Goal: Task Accomplishment & Management: Use online tool/utility

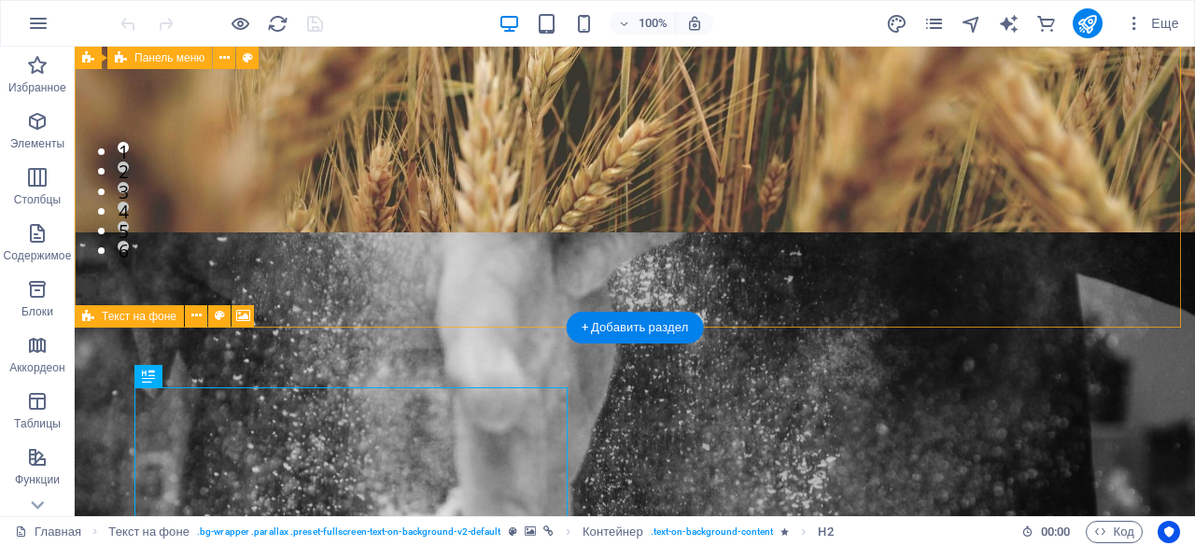
scroll to position [270, 0]
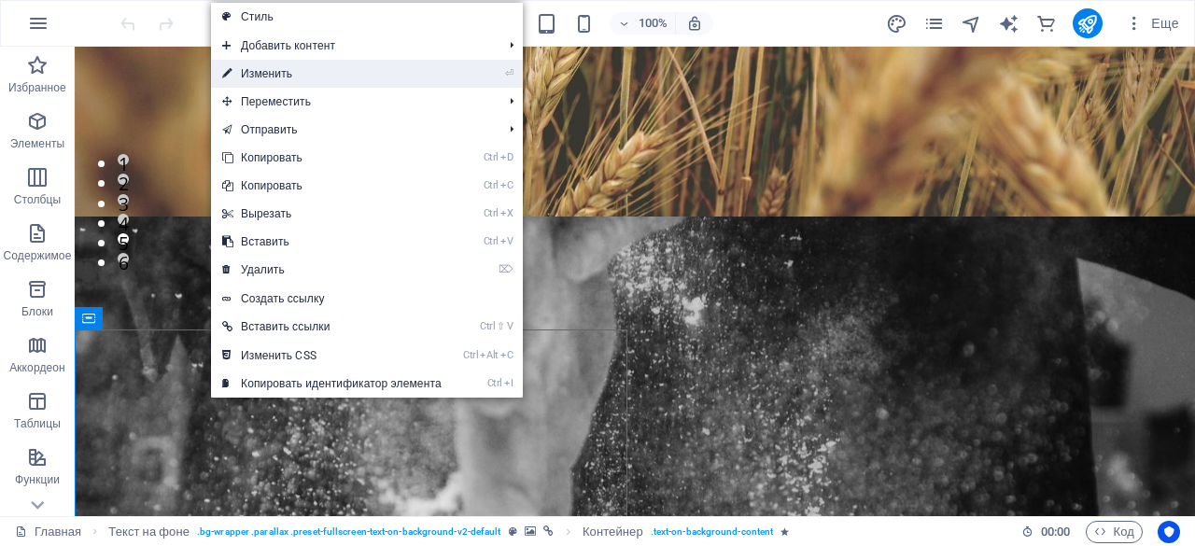
click at [288, 72] on link "⏎ Изменить" at bounding box center [332, 74] width 242 height 28
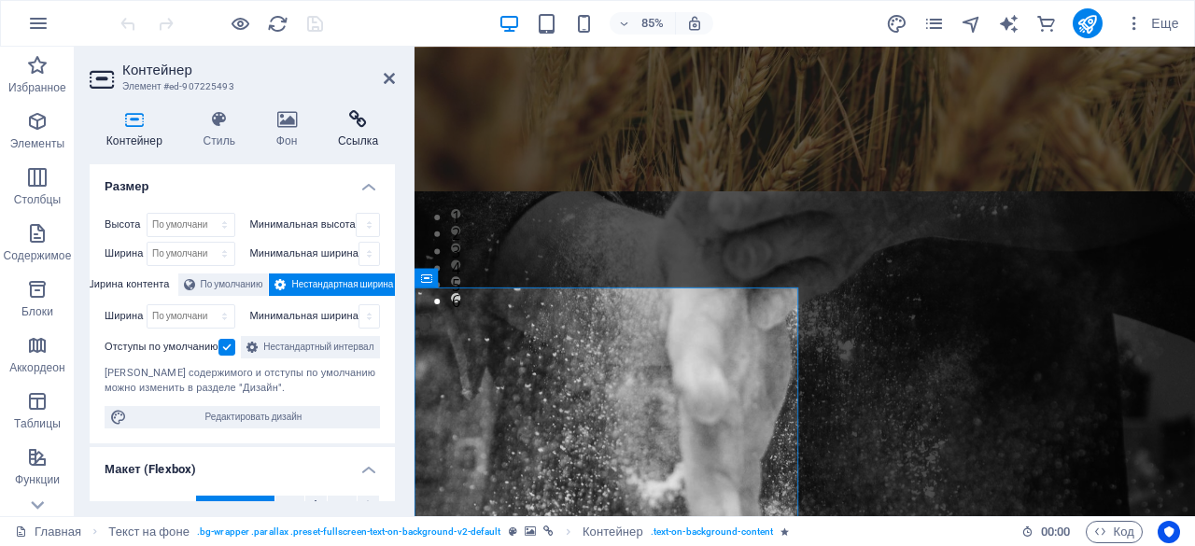
click at [358, 127] on icon at bounding box center [358, 119] width 74 height 19
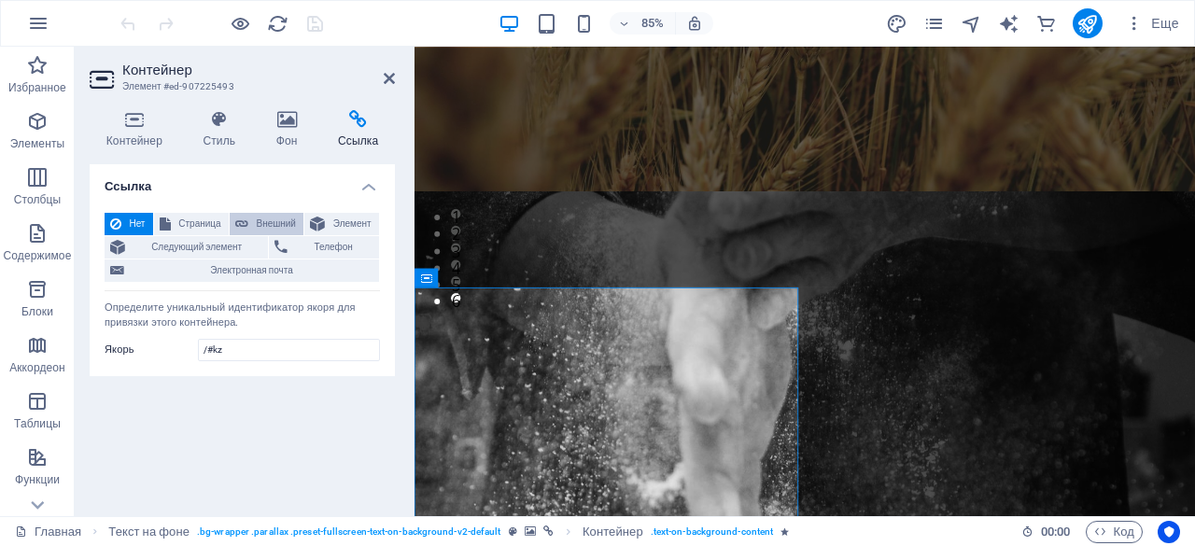
click at [274, 219] on span "Внешний" at bounding box center [276, 224] width 44 height 22
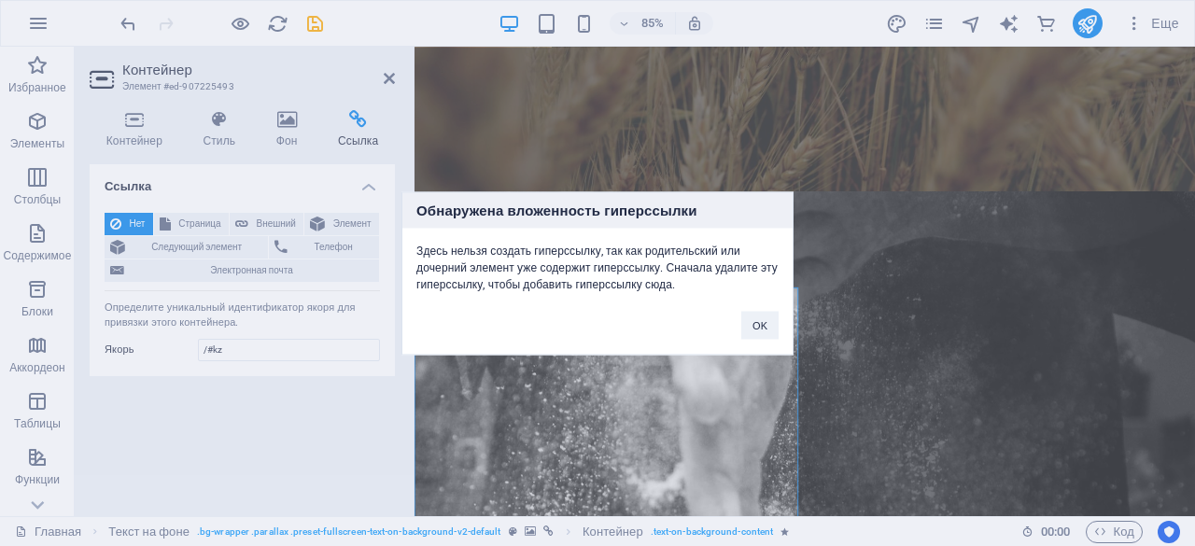
click at [202, 225] on div "Обнаружена вложенность гиперссылки Здесь нельзя создать гиперссылку, так как ро…" at bounding box center [597, 273] width 1195 height 546
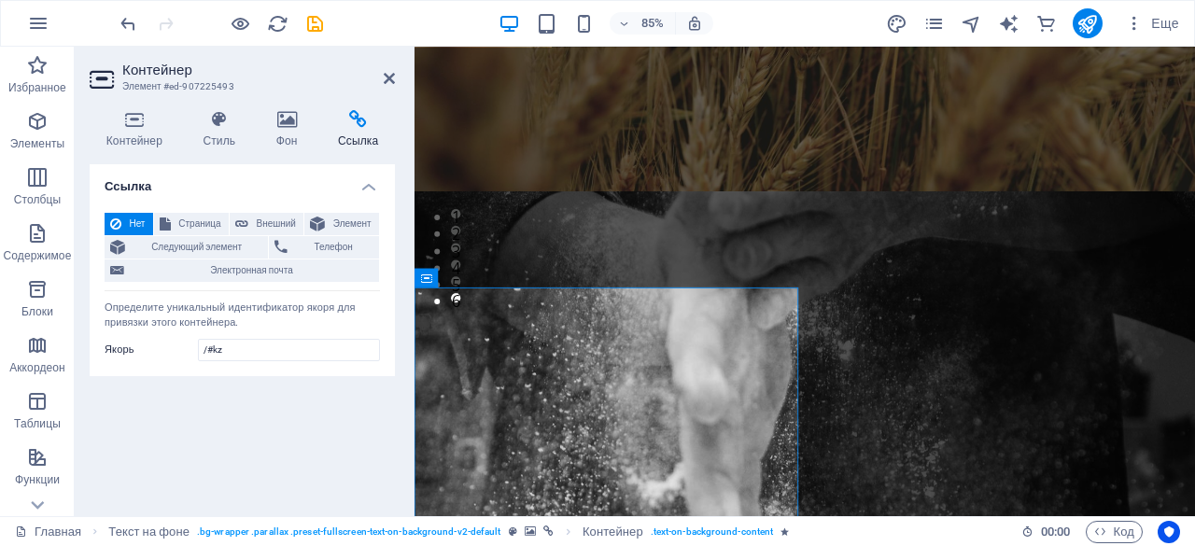
click at [202, 225] on span "Страница" at bounding box center [199, 224] width 47 height 22
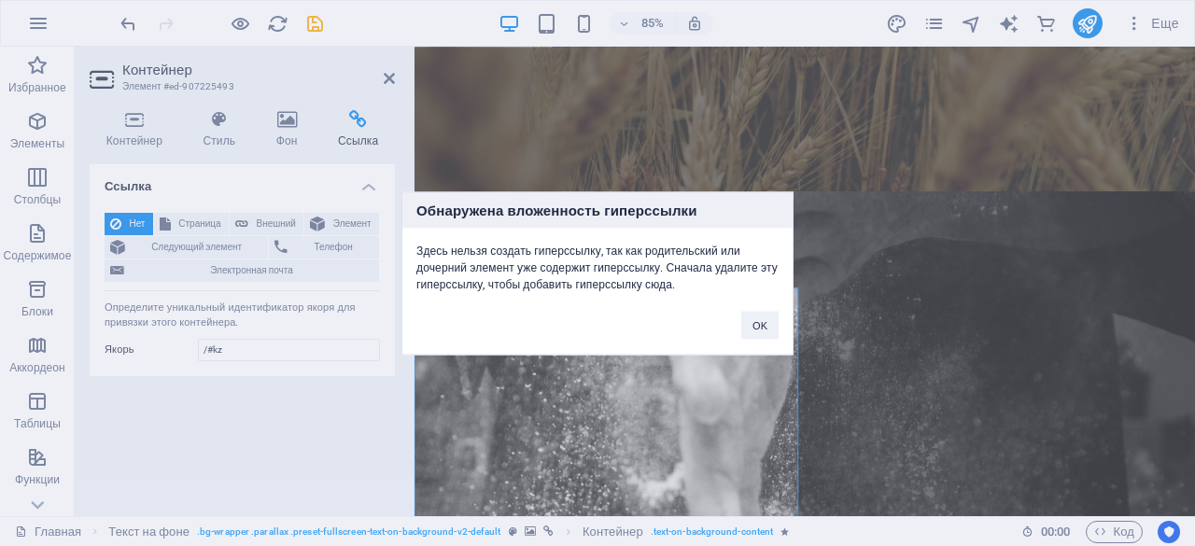
click at [357, 226] on div "Обнаружена вложенность гиперссылки Здесь нельзя создать гиперссылку, так как ро…" at bounding box center [597, 273] width 1195 height 546
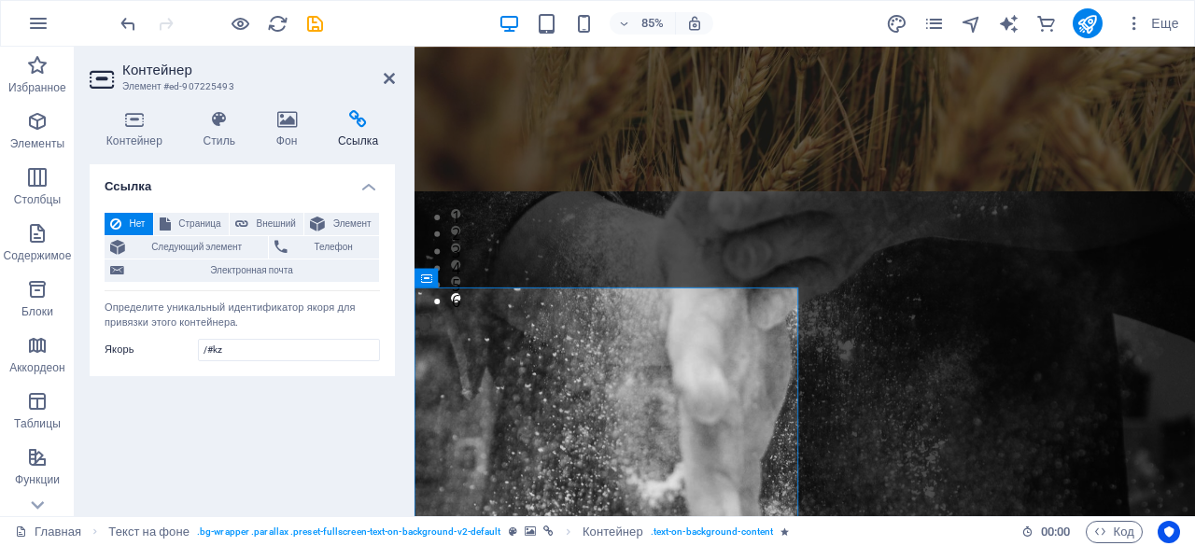
click at [357, 226] on span "Элемент" at bounding box center [352, 224] width 43 height 22
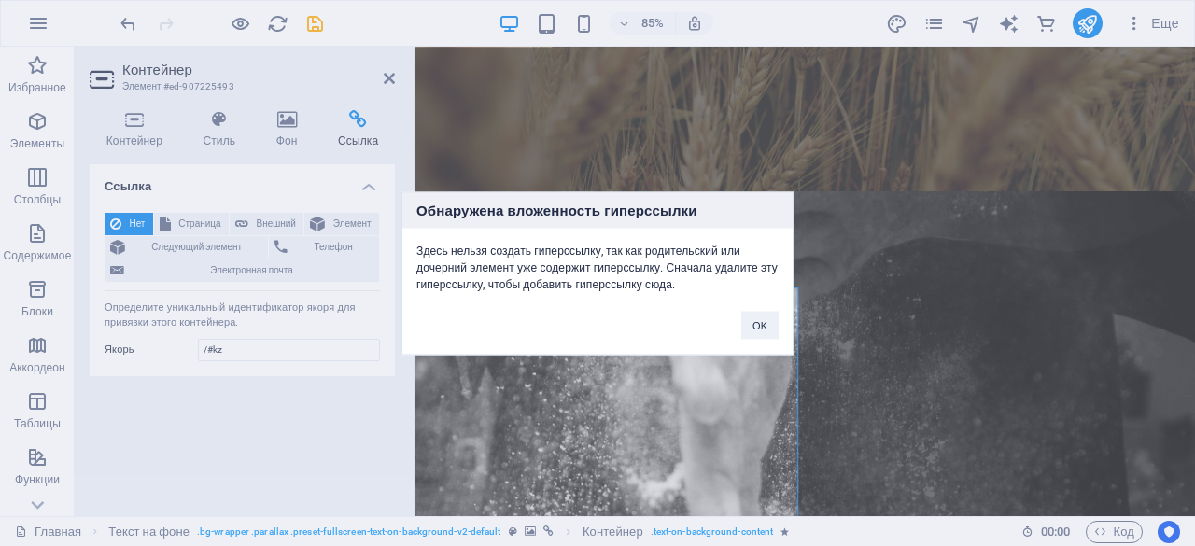
click at [241, 218] on div "Обнаружена вложенность гиперссылки Здесь нельзя создать гиперссылку, так как ро…" at bounding box center [597, 273] width 1195 height 546
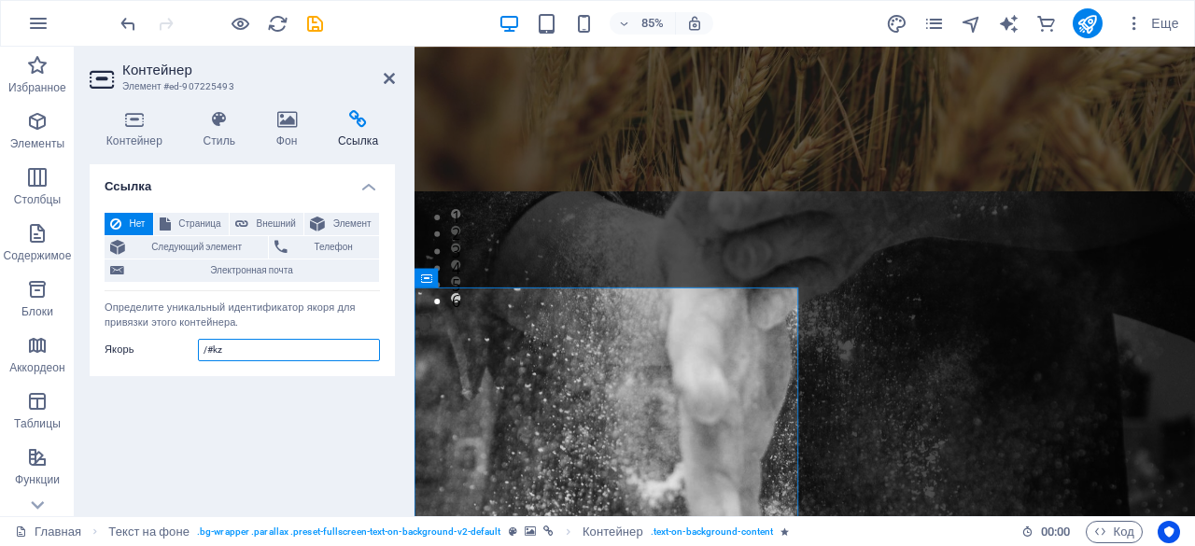
click at [230, 352] on input "/#kz" at bounding box center [289, 350] width 182 height 22
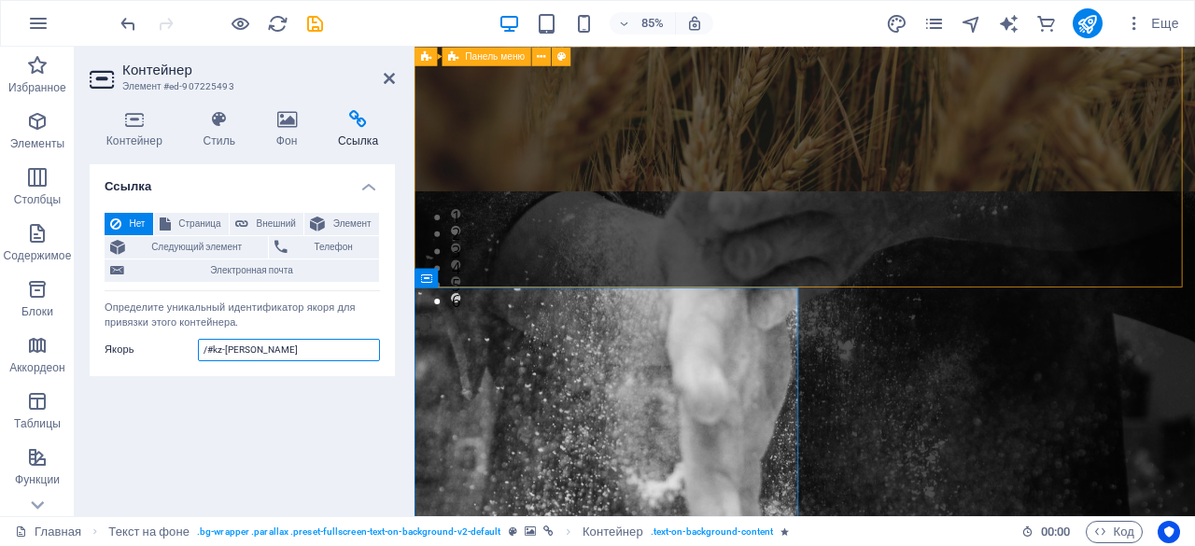
type input "/#kz-[PERSON_NAME]"
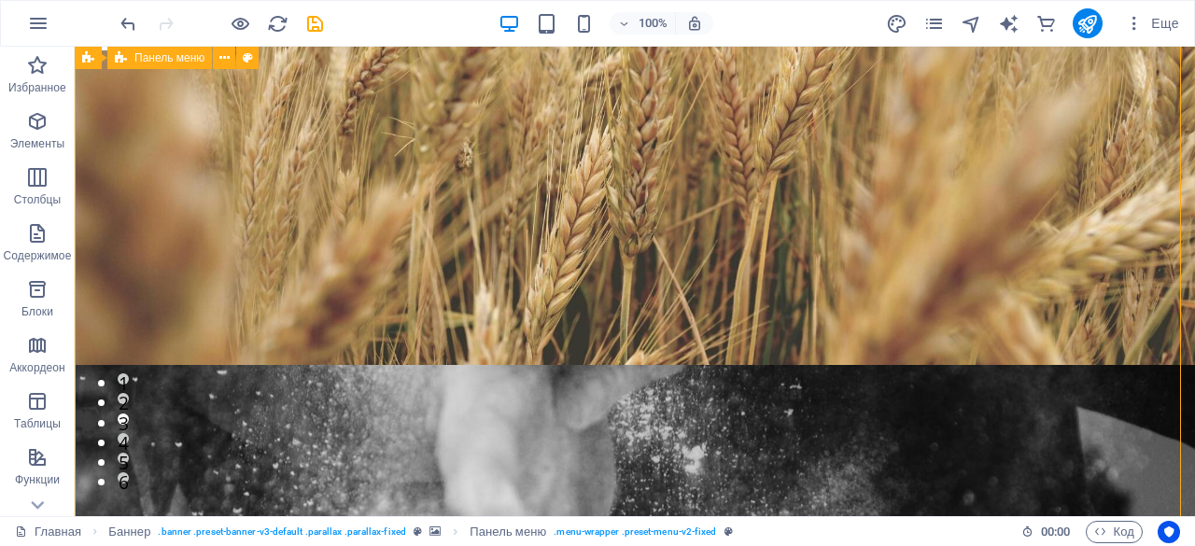
scroll to position [0, 0]
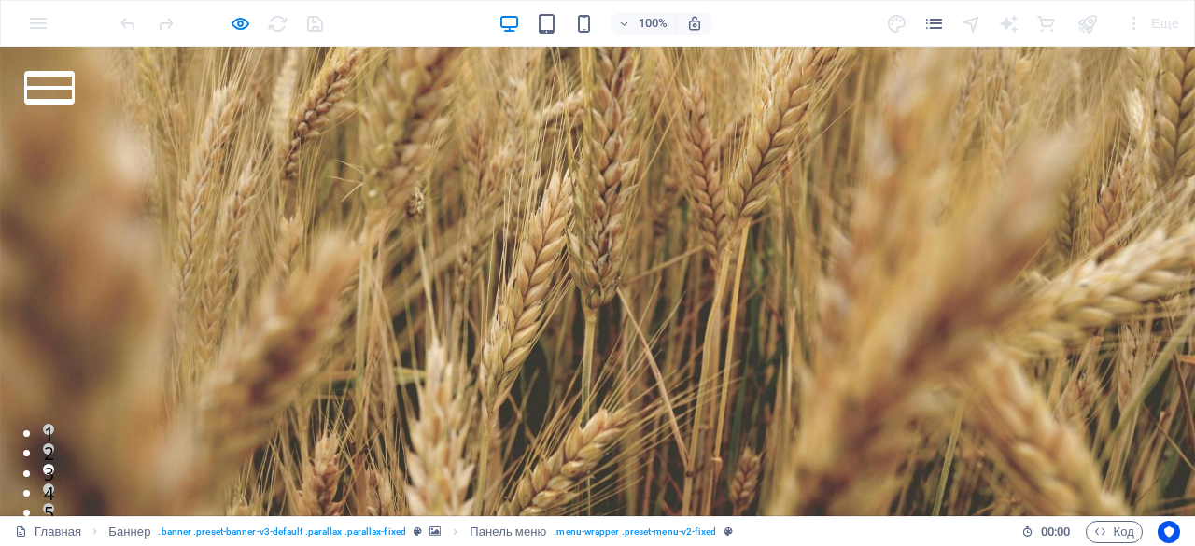
click at [73, 87] on button at bounding box center [49, 88] width 47 height 4
click at [1013, 129] on video at bounding box center [597, 389] width 1195 height 520
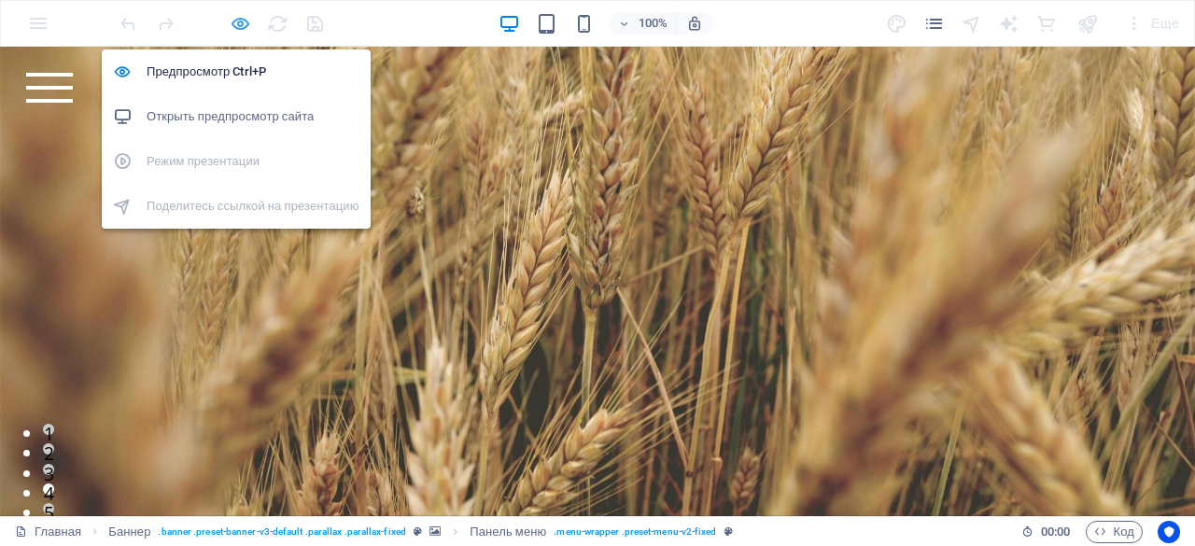
click at [0, 0] on icon "button" at bounding box center [0, 0] width 0 height 0
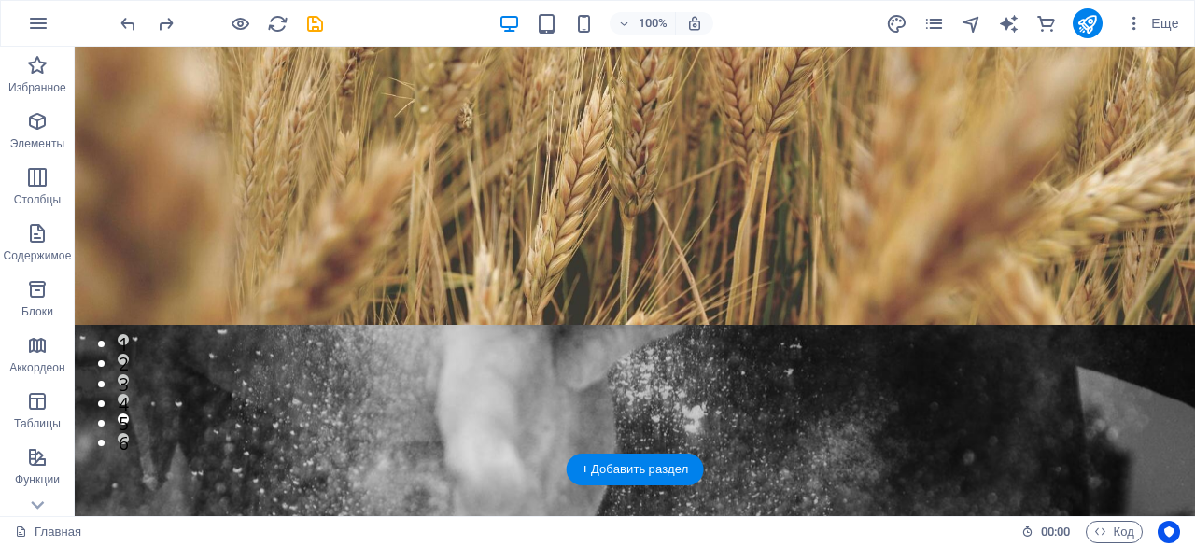
scroll to position [0, 0]
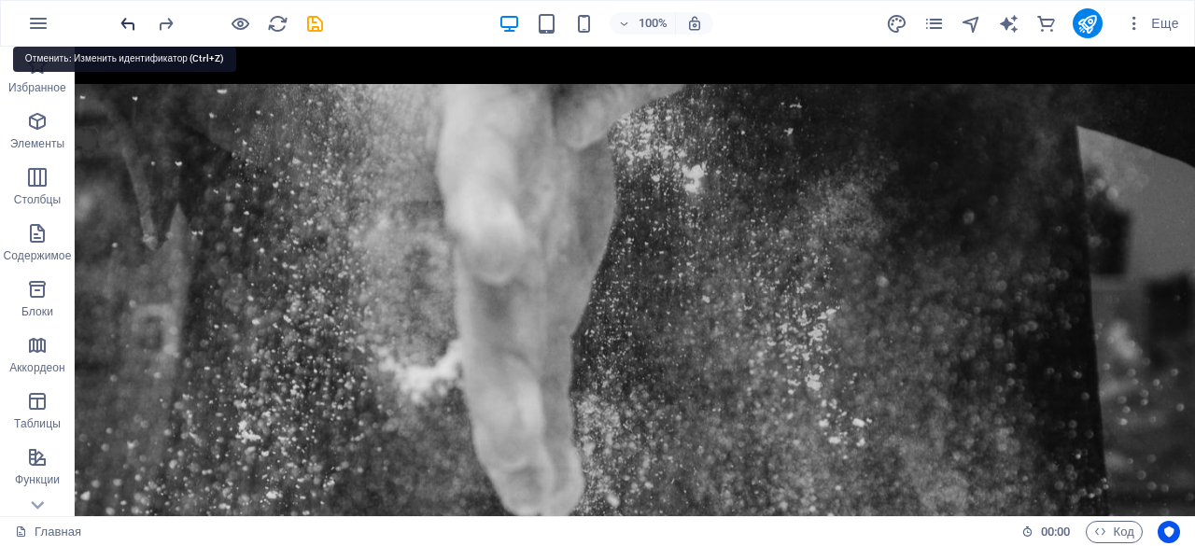
scroll to position [743, 0]
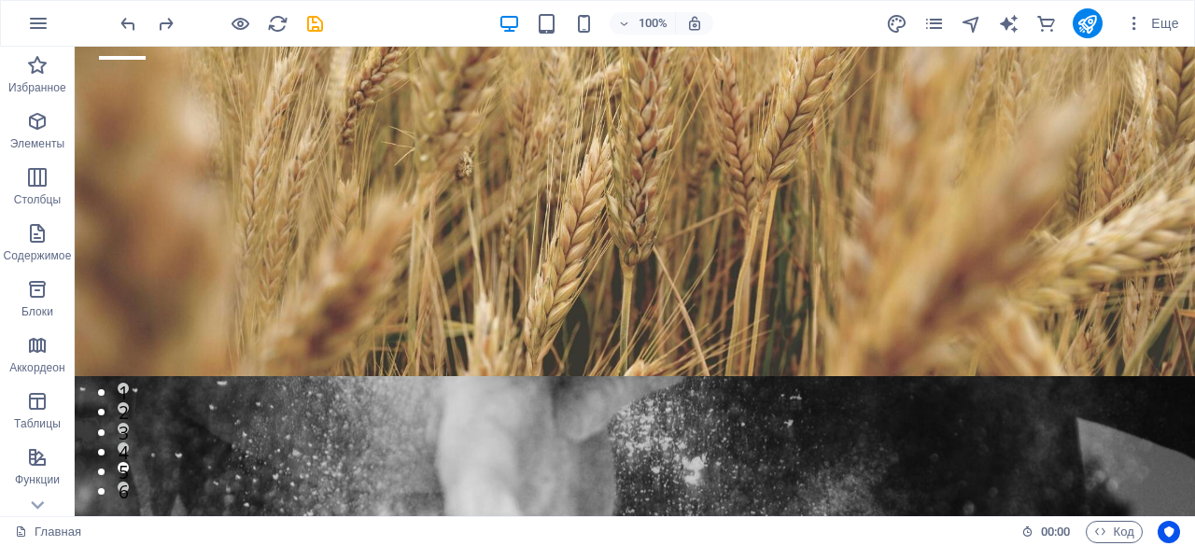
scroll to position [0, 0]
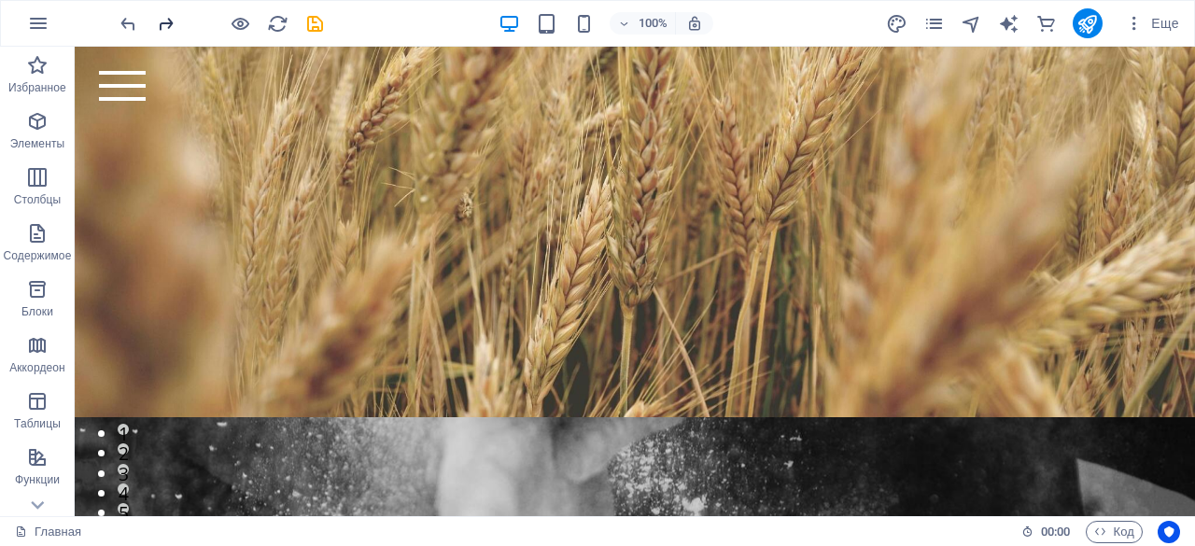
click at [174, 21] on icon "redo" at bounding box center [165, 23] width 21 height 21
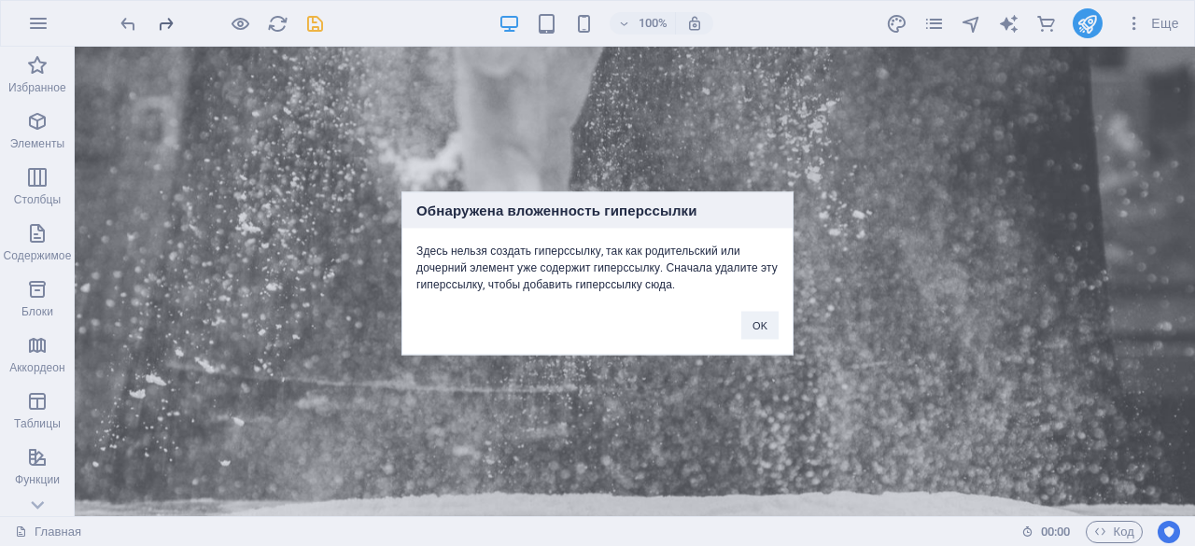
click at [174, 21] on div "Обнаружена вложенность гиперссылки Здесь нельзя создать гиперссылку, так как ро…" at bounding box center [597, 273] width 1195 height 546
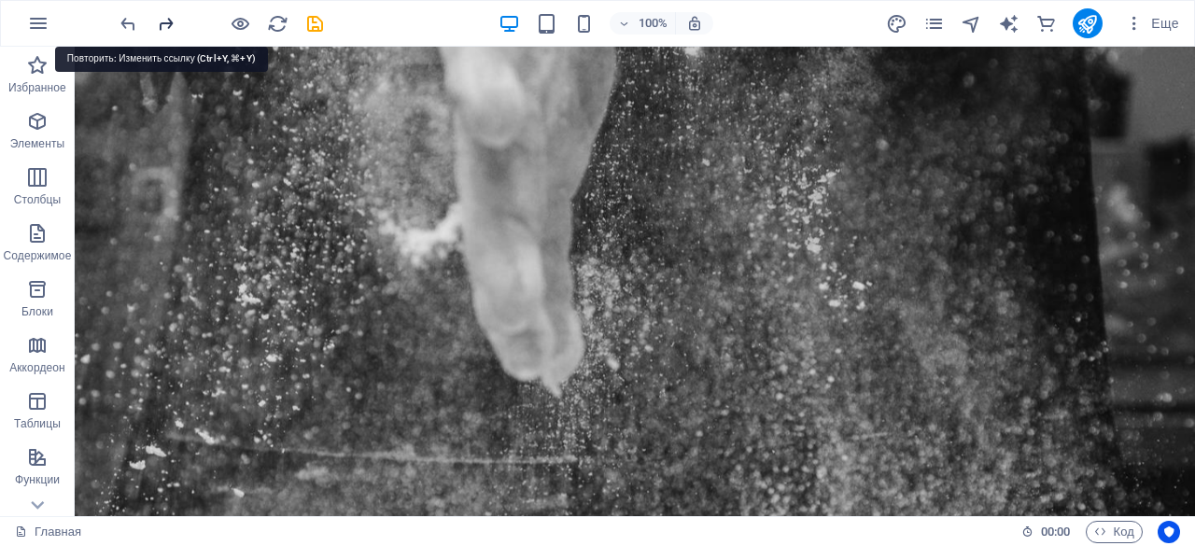
scroll to position [743, 0]
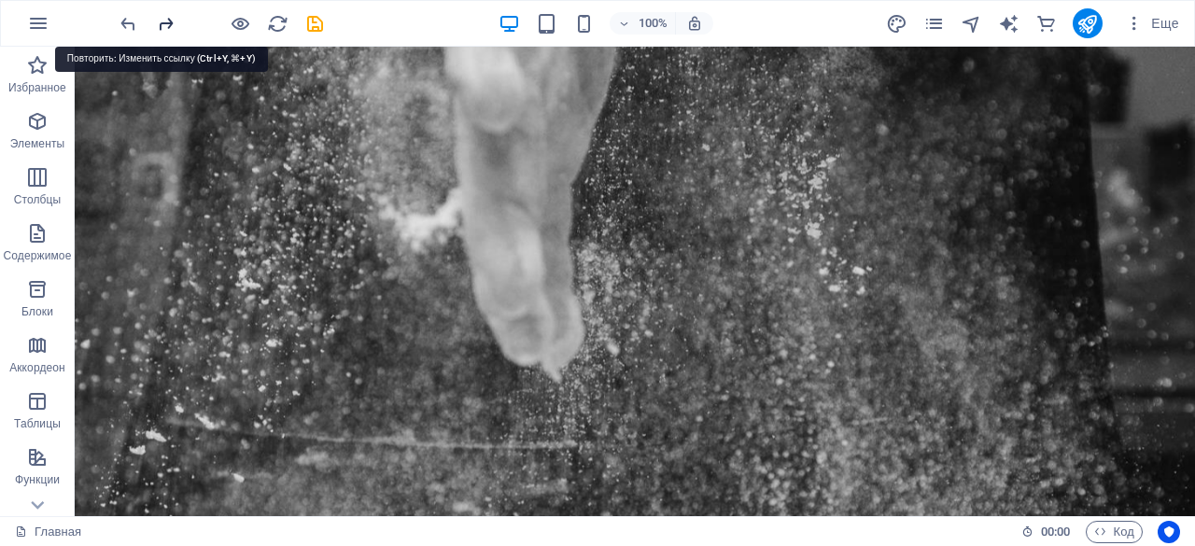
click at [168, 24] on icon "redo" at bounding box center [165, 23] width 21 height 21
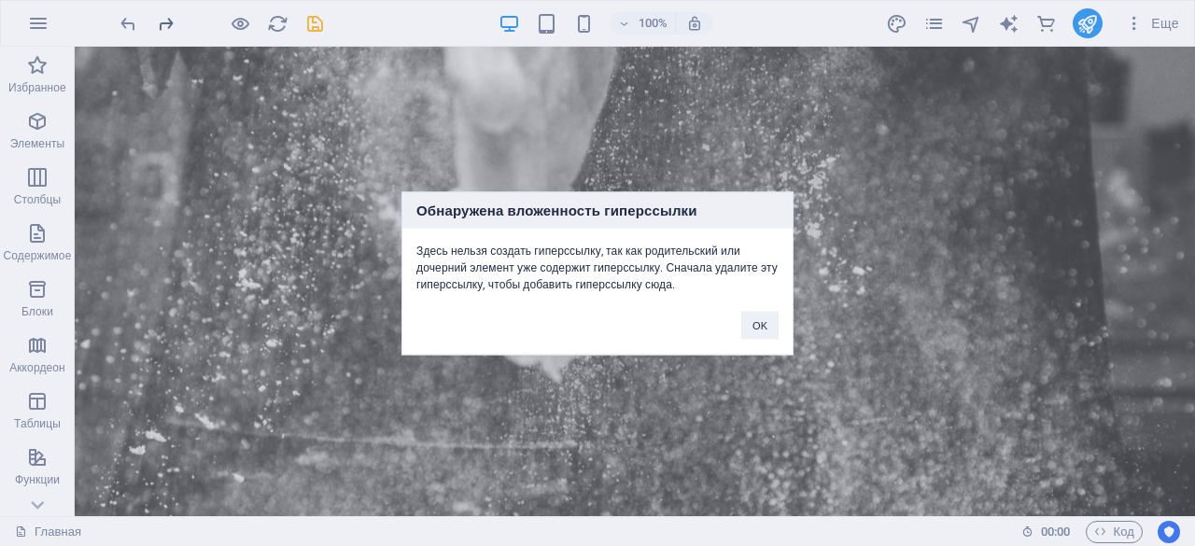
click at [168, 24] on div "Обнаружена вложенность гиперссылки Здесь нельзя создать гиперссылку, так как ро…" at bounding box center [597, 273] width 1195 height 546
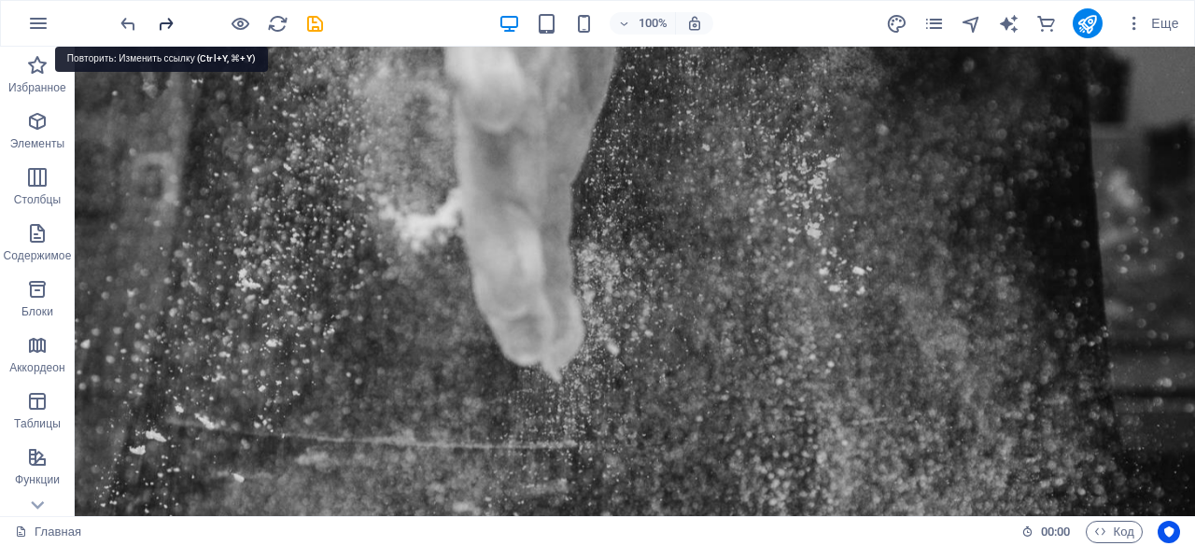
click at [168, 24] on icon "redo" at bounding box center [165, 23] width 21 height 21
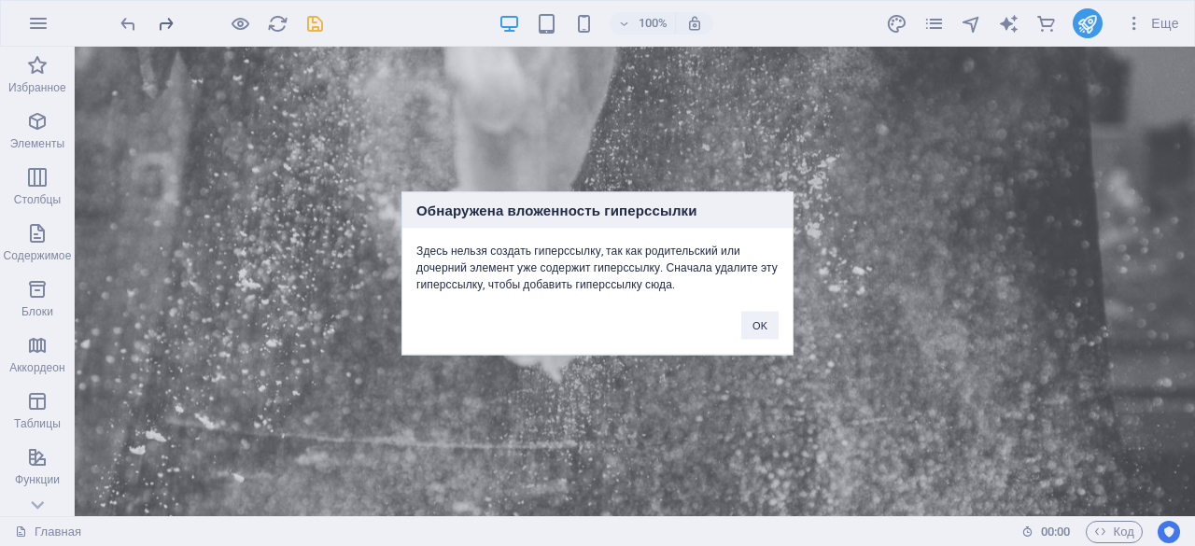
click at [168, 24] on div "Обнаружена вложенность гиперссылки Здесь нельзя создать гиперссылку, так как ро…" at bounding box center [597, 273] width 1195 height 546
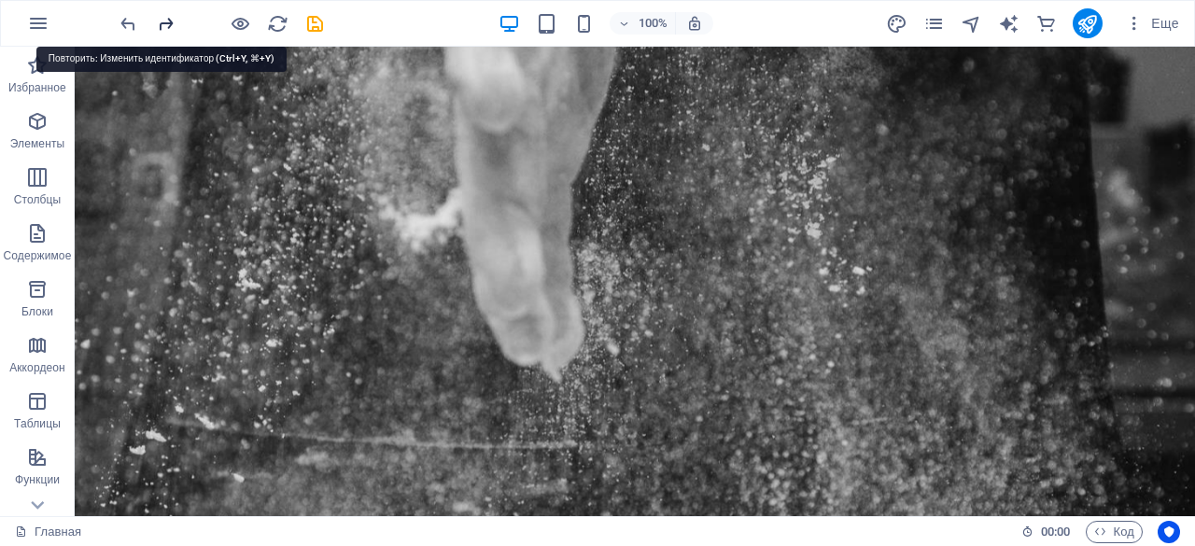
click at [168, 24] on icon "redo" at bounding box center [165, 23] width 21 height 21
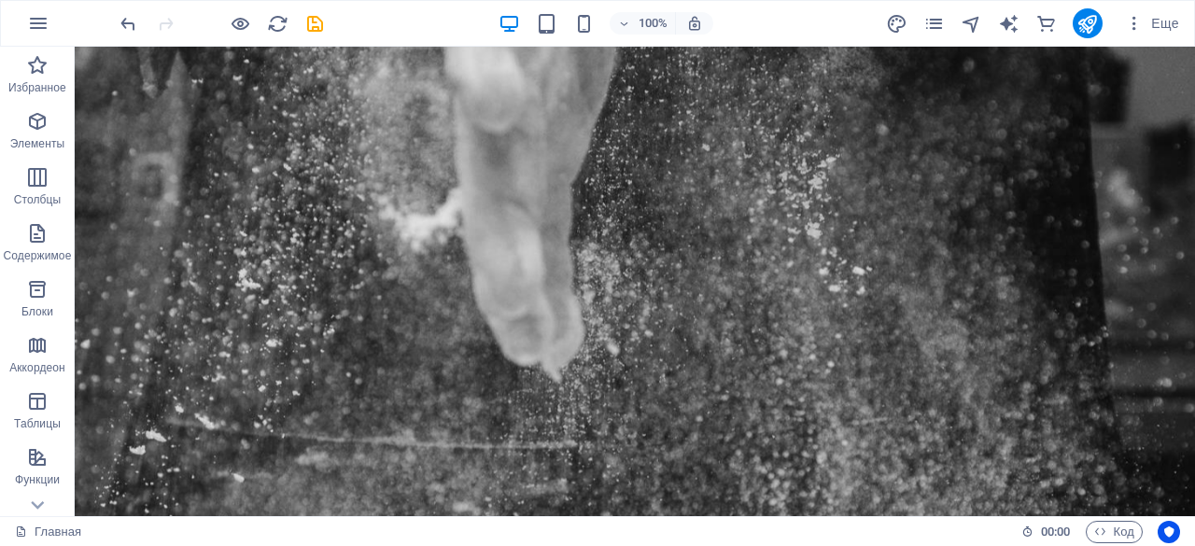
click at [0, 0] on div at bounding box center [0, 0] width 0 height 0
click at [267, 24] on icon "reload" at bounding box center [277, 23] width 21 height 21
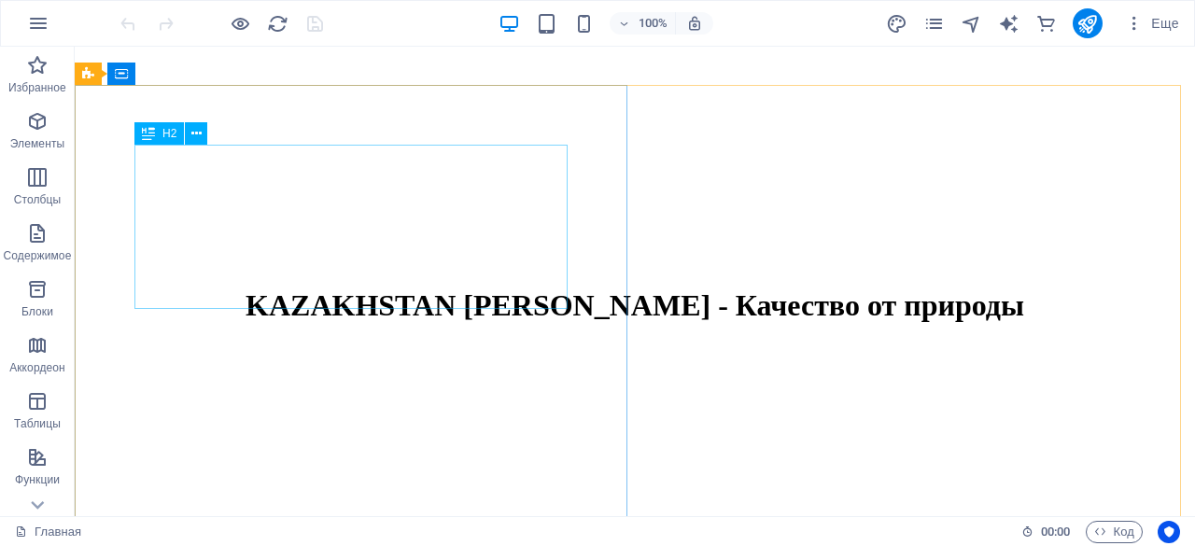
scroll to position [482, 0]
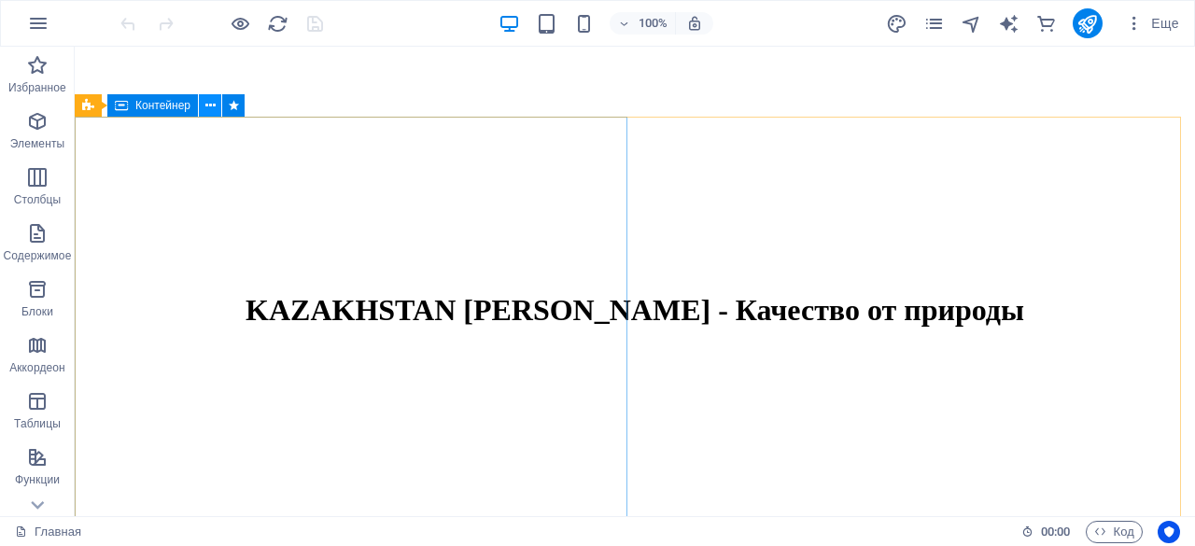
click at [212, 108] on icon at bounding box center [210, 106] width 10 height 20
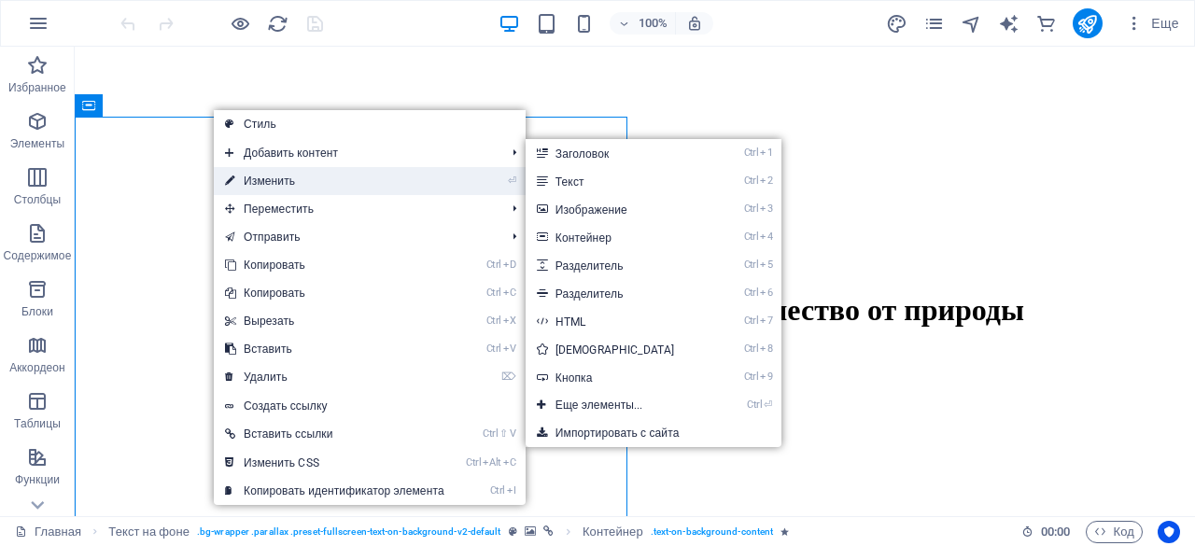
click at [257, 174] on link "⏎ Изменить" at bounding box center [335, 181] width 242 height 28
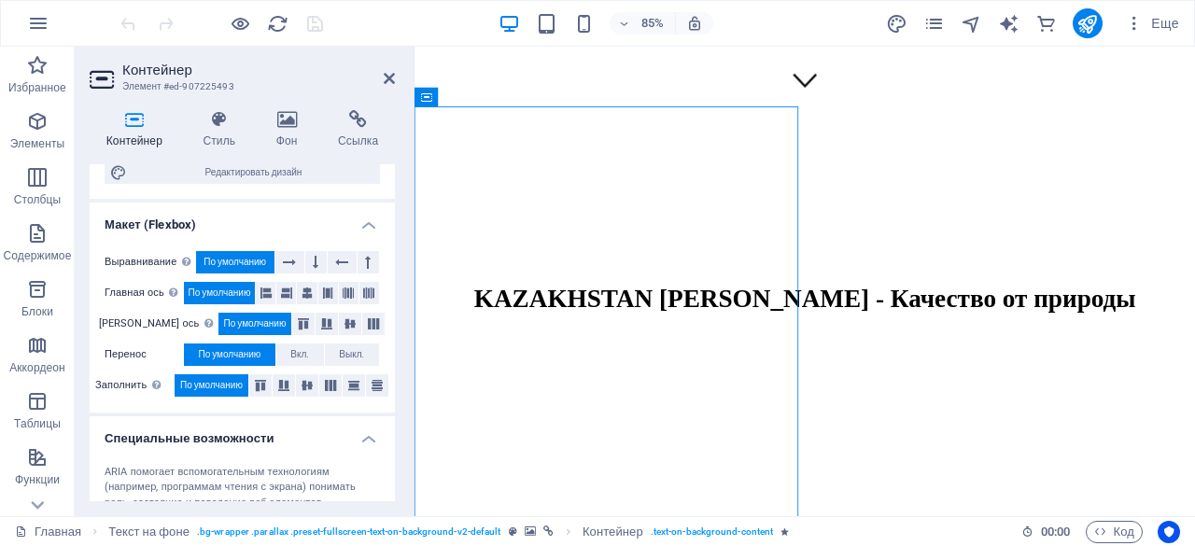
scroll to position [0, 0]
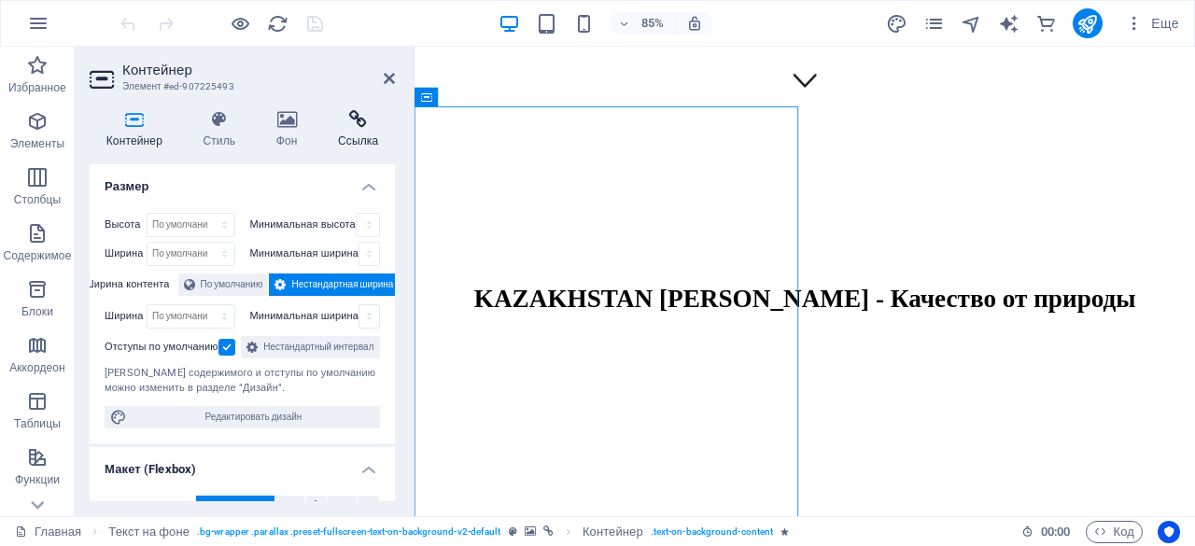
click at [362, 131] on h4 "Ссылка" at bounding box center [358, 129] width 74 height 39
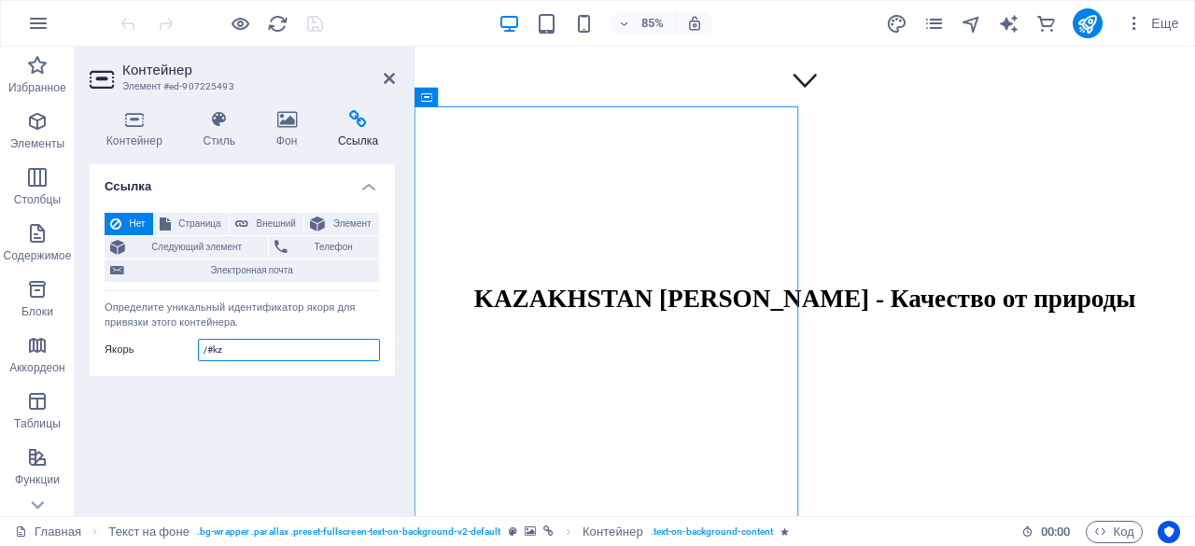
click at [273, 350] on input "/#kz" at bounding box center [289, 350] width 182 height 22
type input "/#kz-[PERSON_NAME]"
click at [274, 466] on div "Ссылка Нет Страница Внешний Элемент Следующий элемент Телефон Электронная почта…" at bounding box center [242, 332] width 305 height 337
click at [385, 83] on icon at bounding box center [389, 78] width 11 height 15
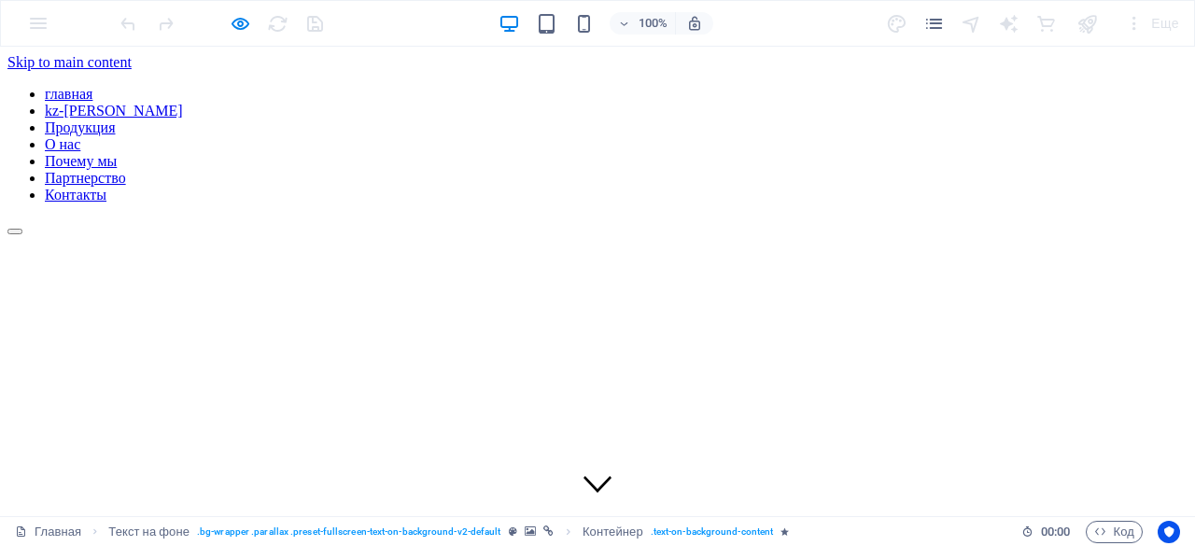
click at [1145, 218] on div at bounding box center [597, 226] width 1180 height 17
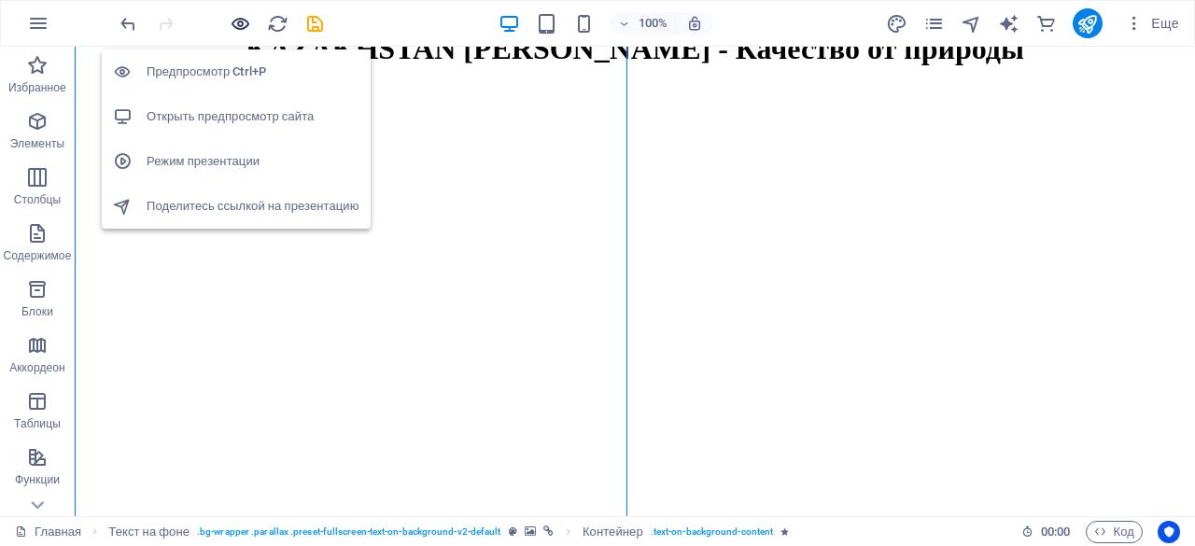
scroll to position [0, 1105]
